Goal: Task Accomplishment & Management: Manage account settings

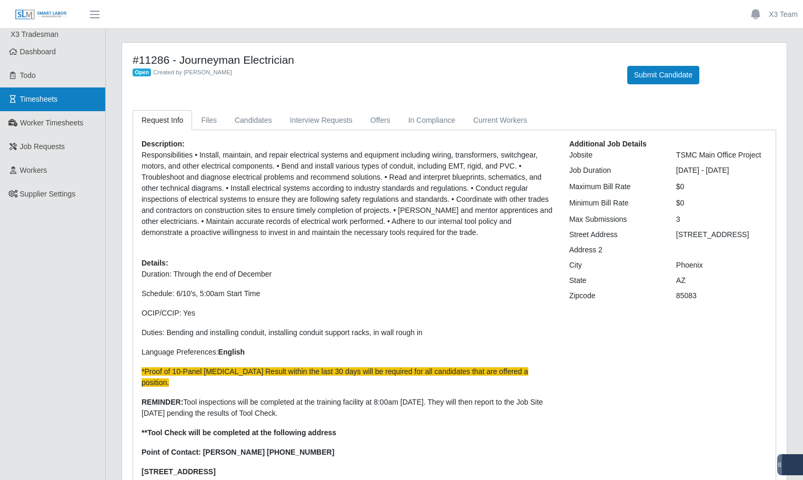
click at [54, 105] on link "Timesheets" at bounding box center [52, 99] width 105 height 24
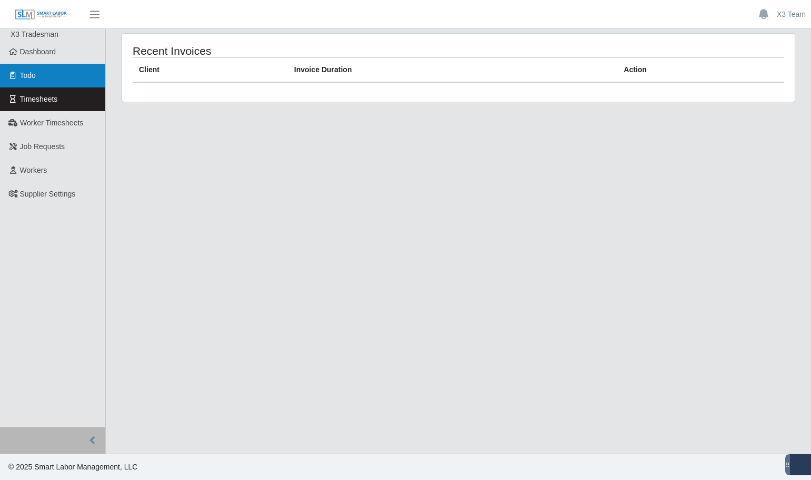
click at [54, 84] on link "Todo" at bounding box center [52, 76] width 105 height 24
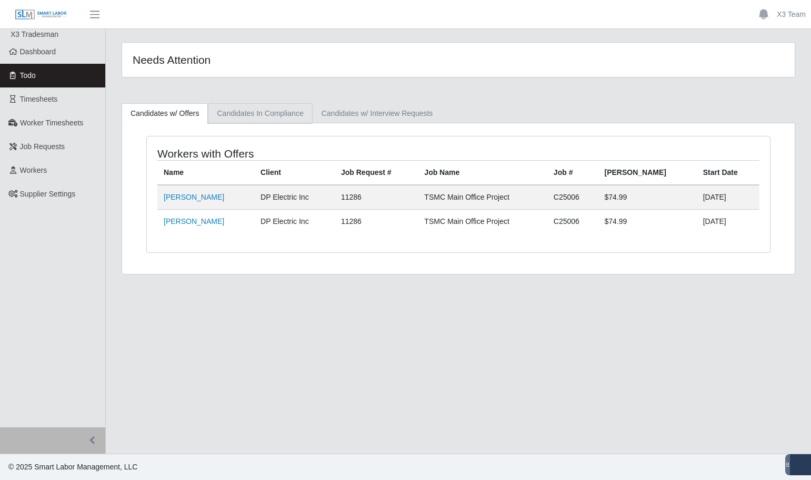
click at [245, 115] on link "Candidates In Compliance" at bounding box center [260, 113] width 104 height 21
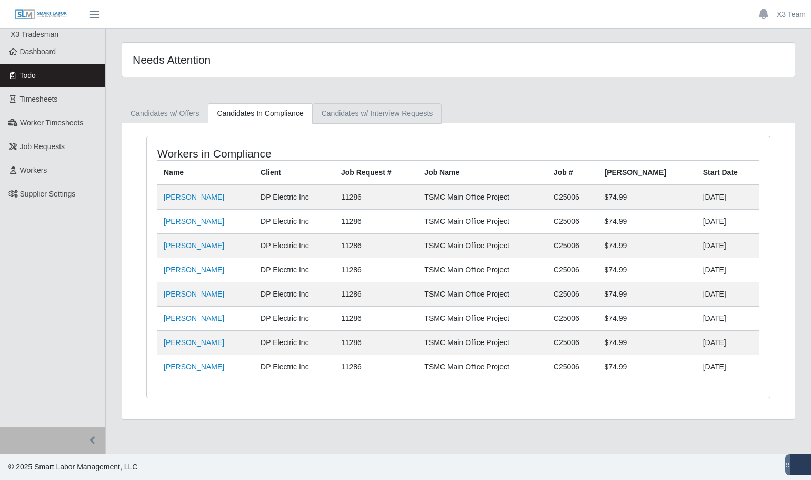
click at [364, 120] on link "Candidates w/ Interview Requests" at bounding box center [378, 113] width 130 height 21
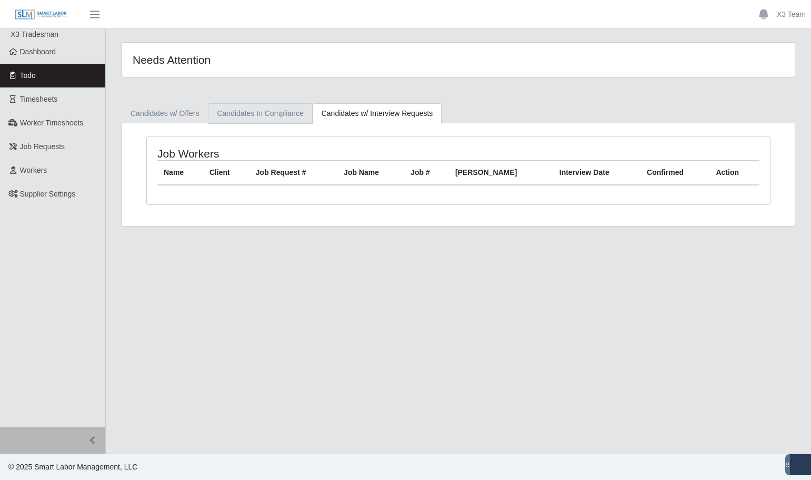
click at [260, 115] on link "Candidates In Compliance" at bounding box center [260, 113] width 104 height 21
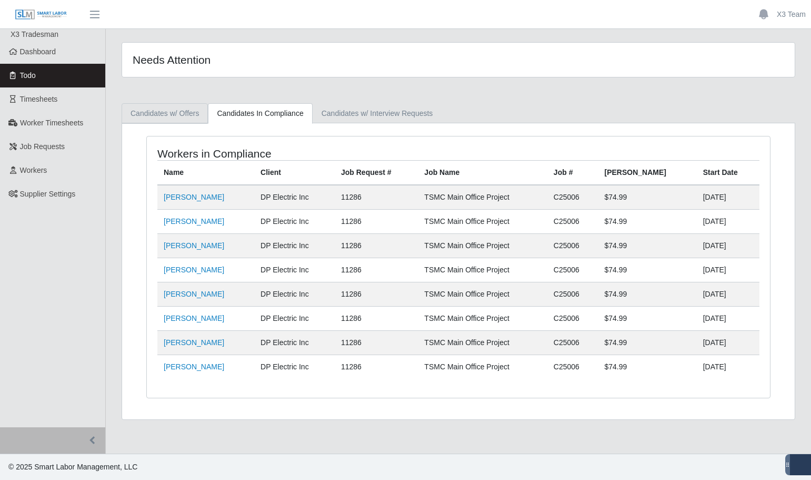
click at [163, 116] on link "Candidates w/ Offers" at bounding box center [165, 113] width 86 height 21
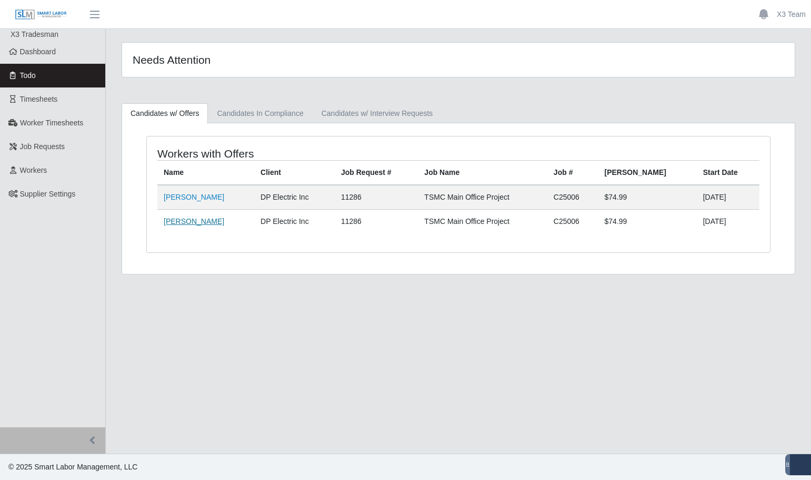
click at [191, 224] on link "[PERSON_NAME]" at bounding box center [194, 221] width 61 height 8
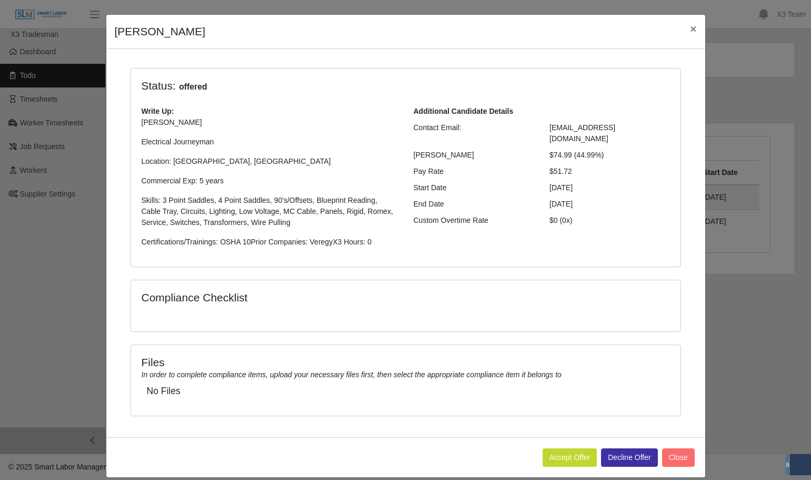
scroll to position [35, 0]
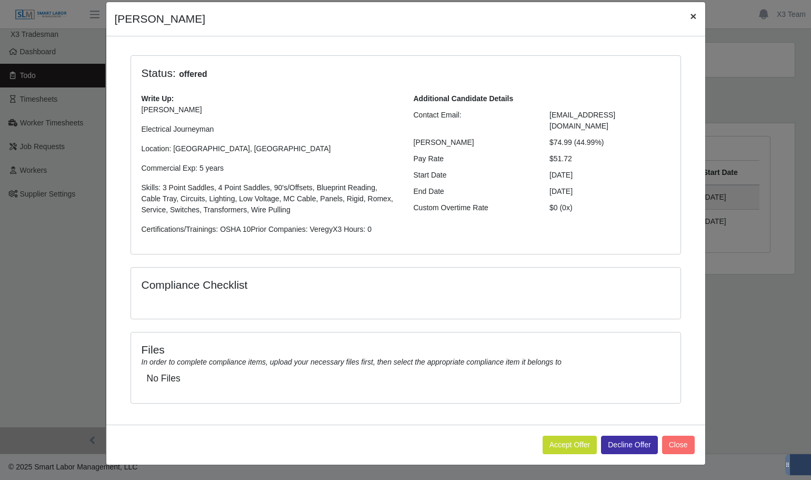
click at [691, 16] on span "×" at bounding box center [693, 16] width 6 height 12
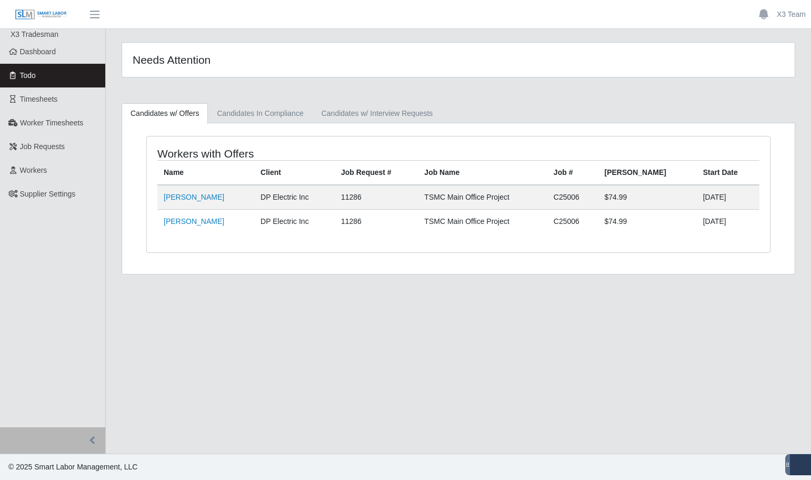
click at [271, 308] on main "Needs Attention Candidates w/ Offers Candidates In Compliance Candidates w/ Int…" at bounding box center [459, 241] width 706 height 424
click at [73, 98] on link "Timesheets" at bounding box center [52, 99] width 105 height 24
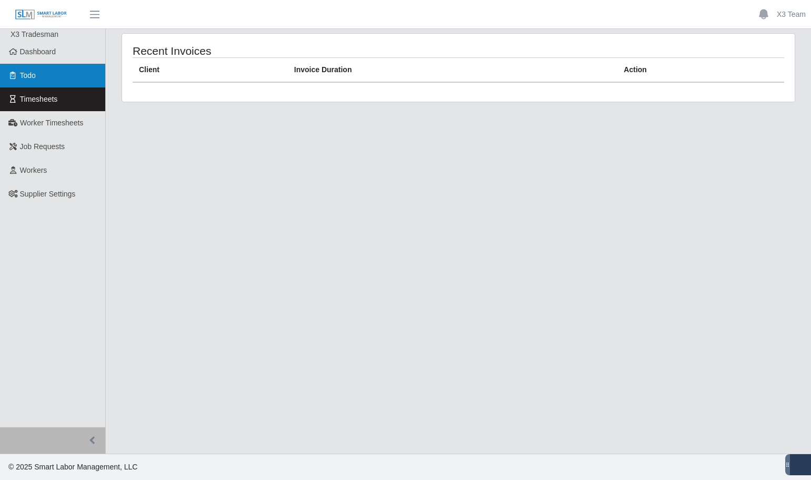
click at [67, 65] on link "Todo" at bounding box center [52, 76] width 105 height 24
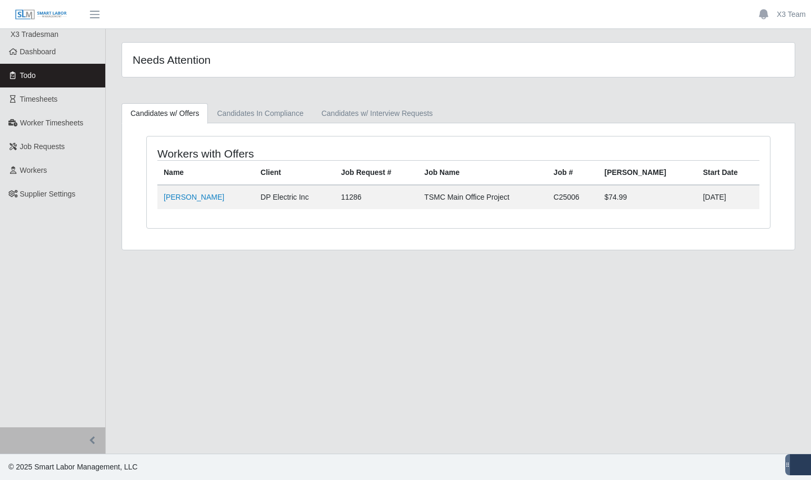
click at [252, 100] on div "Needs Attention Candidates w/ Offers Candidates In Compliance Candidates w/ Int…" at bounding box center [459, 146] width 706 height 208
click at [252, 112] on link "Candidates In Compliance" at bounding box center [260, 113] width 104 height 21
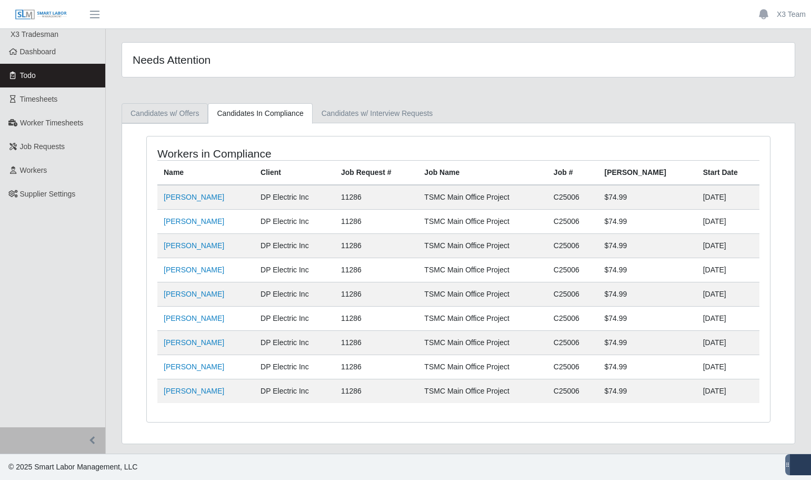
click at [153, 114] on link "Candidates w/ Offers" at bounding box center [165, 113] width 86 height 21
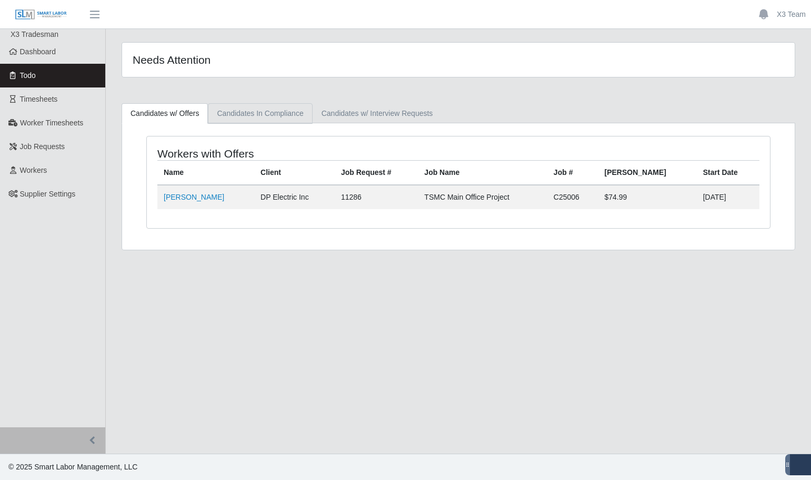
click at [244, 111] on link "Candidates In Compliance" at bounding box center [260, 113] width 104 height 21
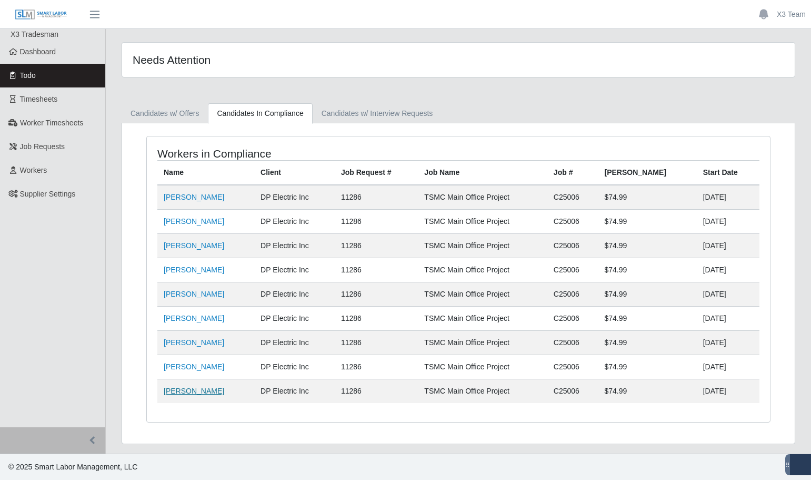
click at [197, 391] on link "[PERSON_NAME]" at bounding box center [194, 390] width 61 height 8
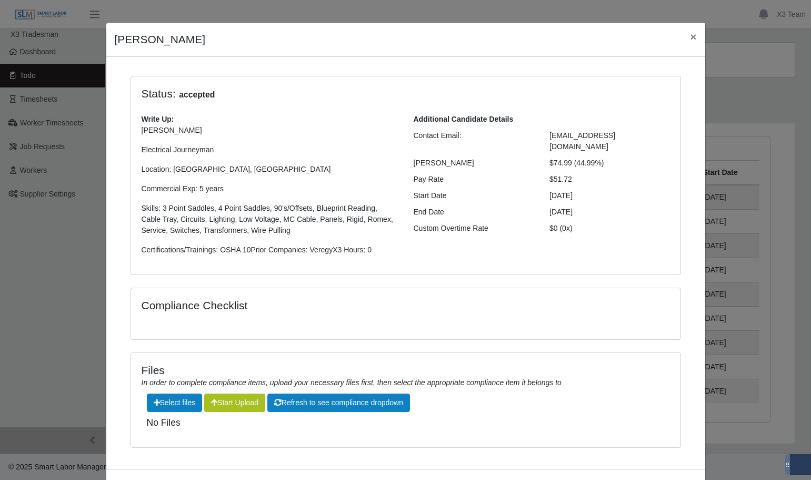
scroll to position [59, 0]
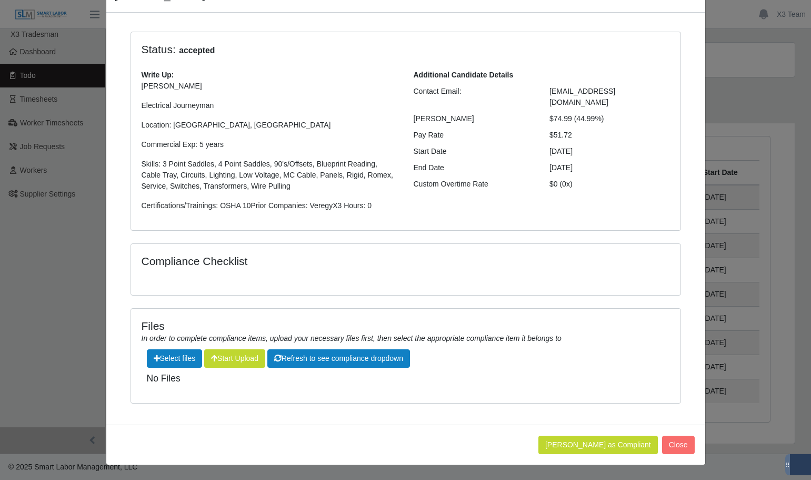
click at [727, 438] on div "[PERSON_NAME] × Status: accepted Write Up: [PERSON_NAME] Electrical Journeyman …" at bounding box center [405, 240] width 811 height 480
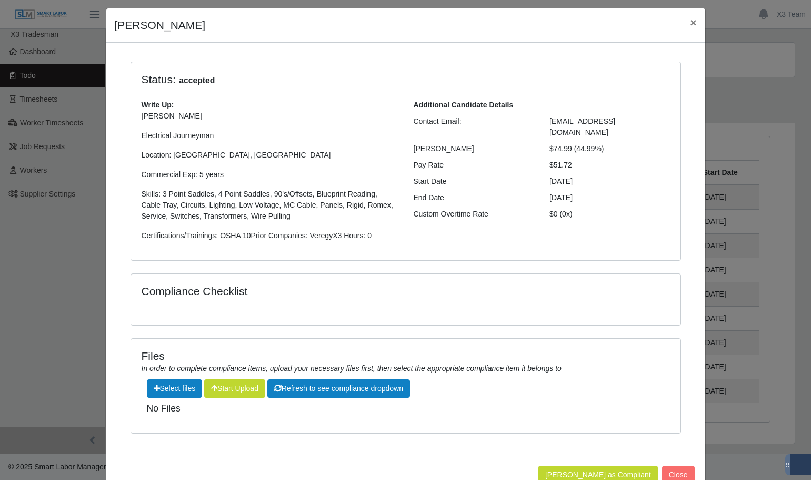
scroll to position [0, 0]
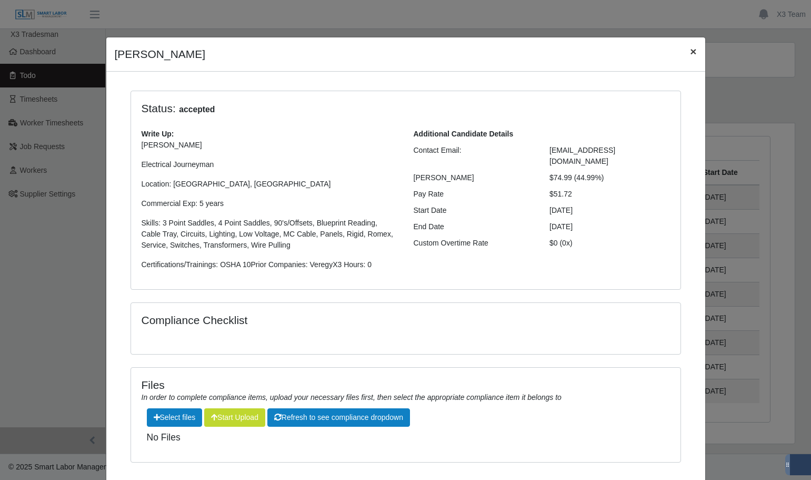
click at [693, 49] on button "×" at bounding box center [693, 51] width 23 height 28
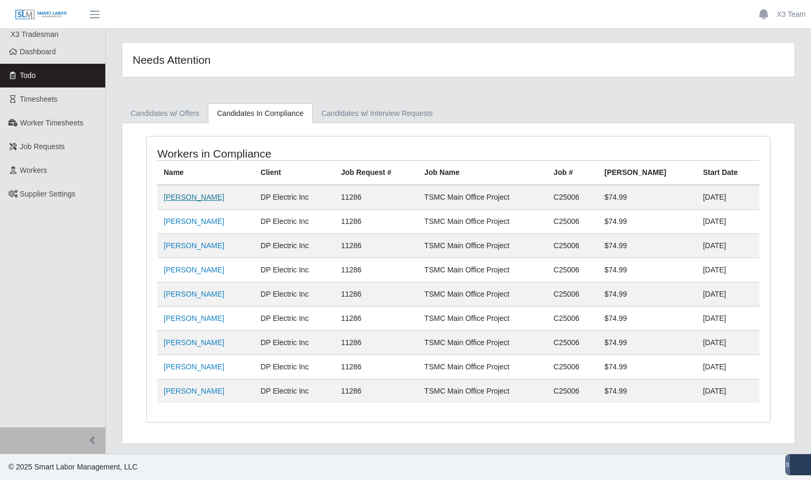
click at [180, 196] on link "[PERSON_NAME]" at bounding box center [194, 197] width 61 height 8
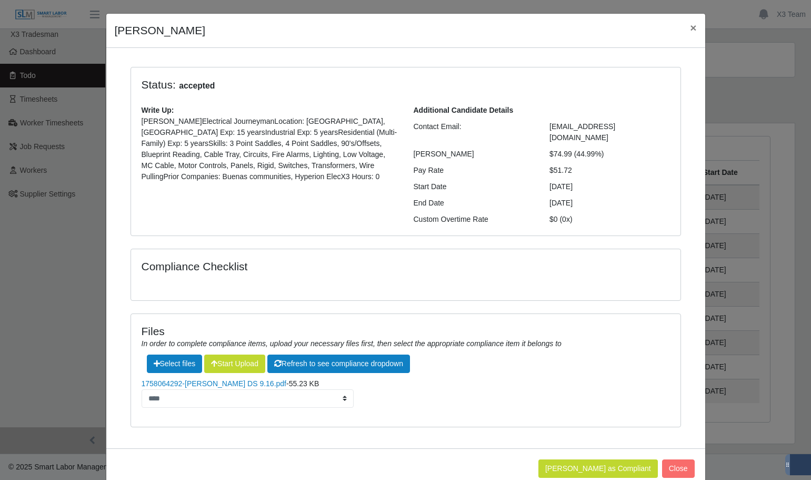
scroll to position [36, 0]
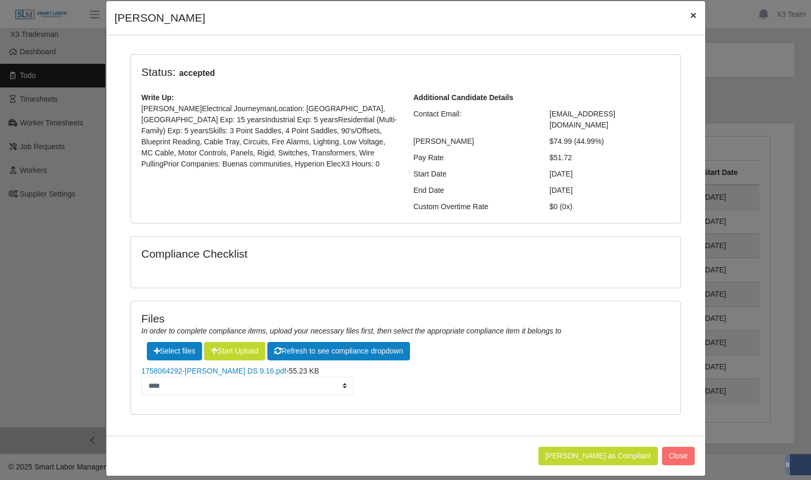
click at [691, 14] on span "×" at bounding box center [693, 15] width 6 height 12
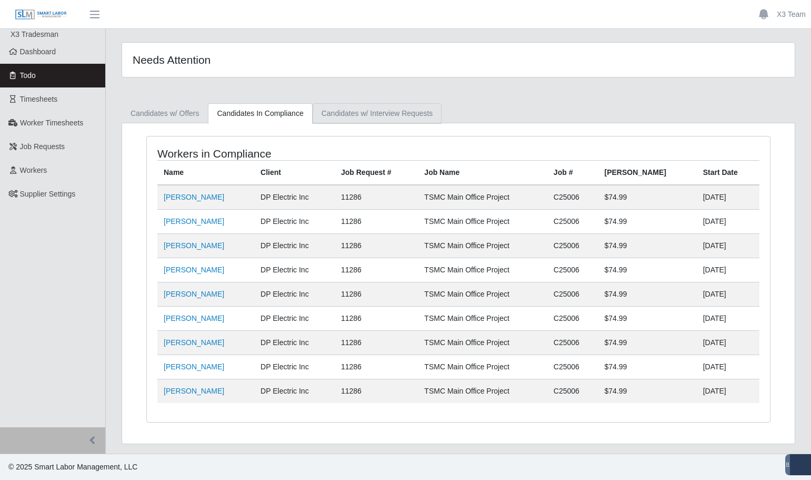
click at [380, 121] on link "Candidates w/ Interview Requests" at bounding box center [378, 113] width 130 height 21
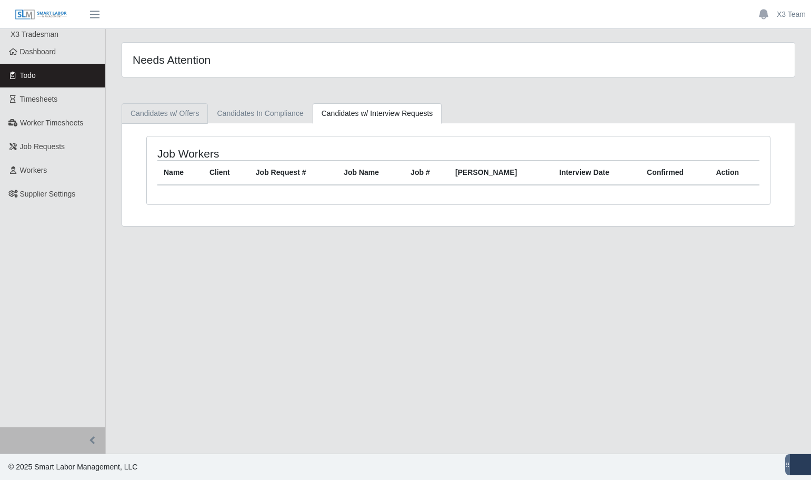
drag, startPoint x: 154, startPoint y: 108, endPoint x: 135, endPoint y: 103, distance: 19.8
click at [154, 108] on link "Candidates w/ Offers" at bounding box center [165, 113] width 86 height 21
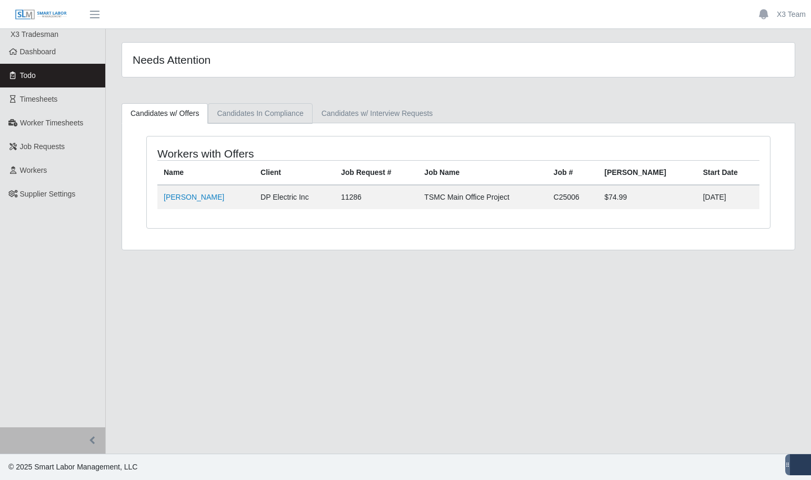
click at [259, 121] on link "Candidates In Compliance" at bounding box center [260, 113] width 104 height 21
